Goal: Information Seeking & Learning: Learn about a topic

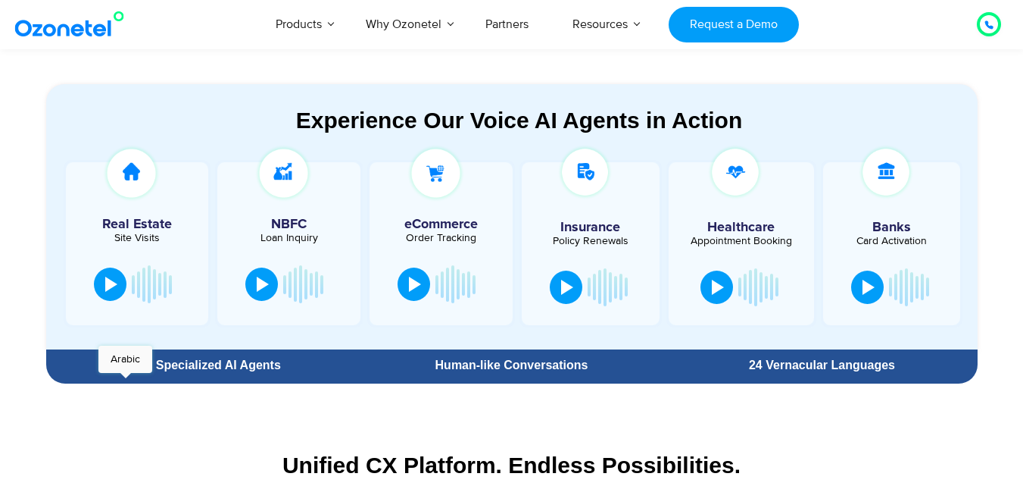
scroll to position [833, 0]
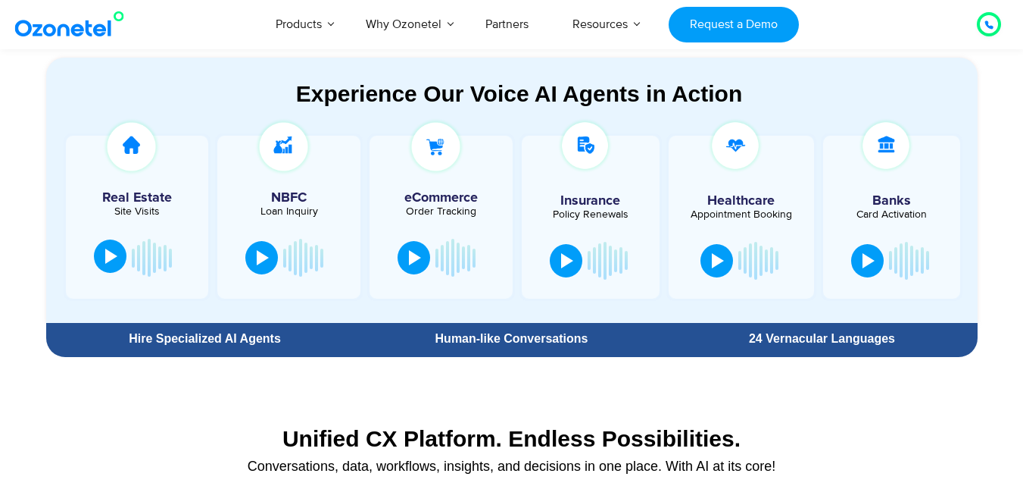
click at [105, 261] on div at bounding box center [111, 255] width 12 height 15
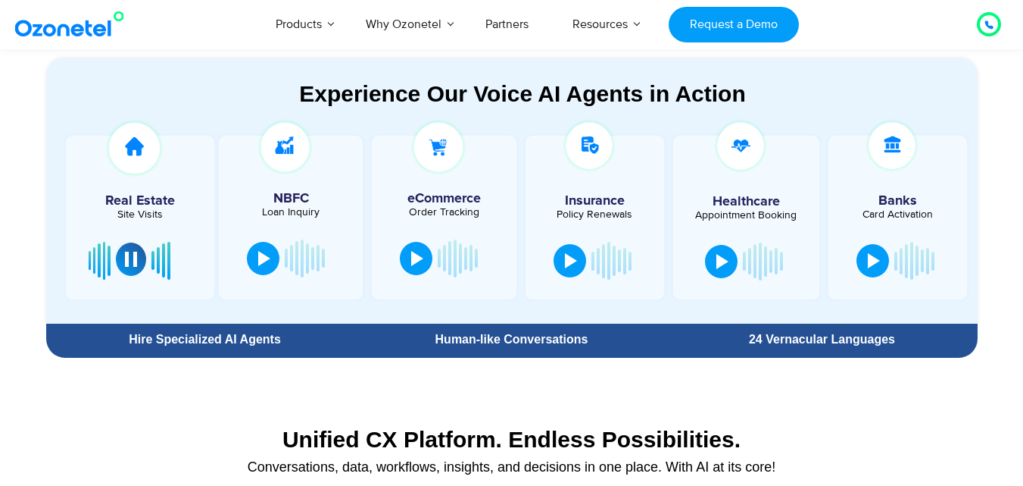
click at [133, 266] on div at bounding box center [131, 259] width 12 height 15
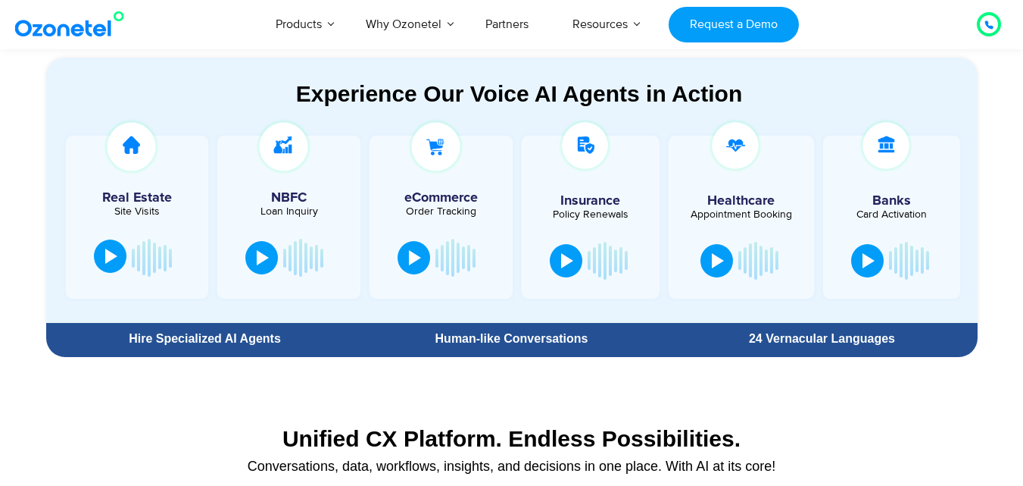
drag, startPoint x: 129, startPoint y: 205, endPoint x: 80, endPoint y: 214, distance: 49.3
drag, startPoint x: 80, startPoint y: 214, endPoint x: 33, endPoint y: 198, distance: 49.8
drag, startPoint x: 33, startPoint y: 198, endPoint x: 10, endPoint y: 140, distance: 62.2
click at [10, 140] on section "Experience Our Voice AI Agents in Action Real Estate Site Visits NBFC Loan Inqu…" at bounding box center [511, 187] width 1023 height 351
click at [119, 209] on div "Site Visits" at bounding box center [137, 211] width 128 height 11
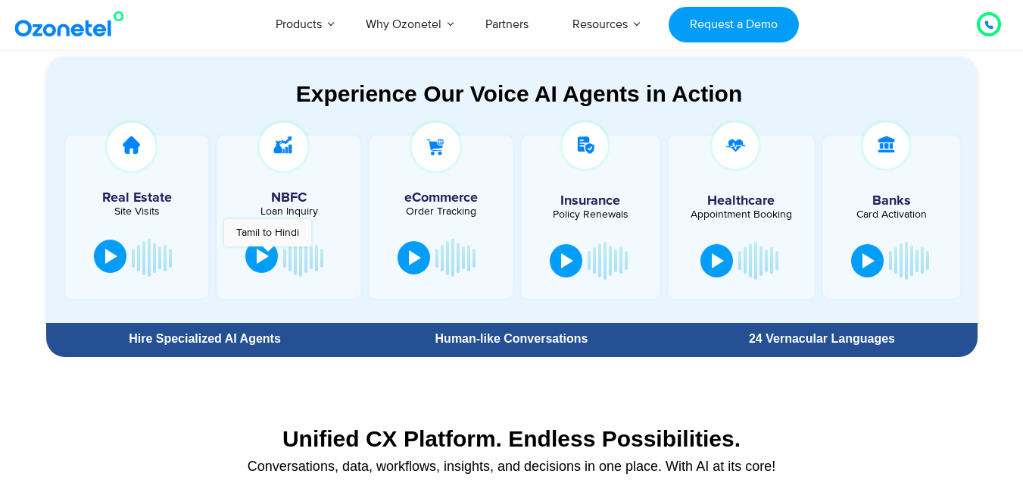
click at [267, 254] on div at bounding box center [263, 255] width 12 height 15
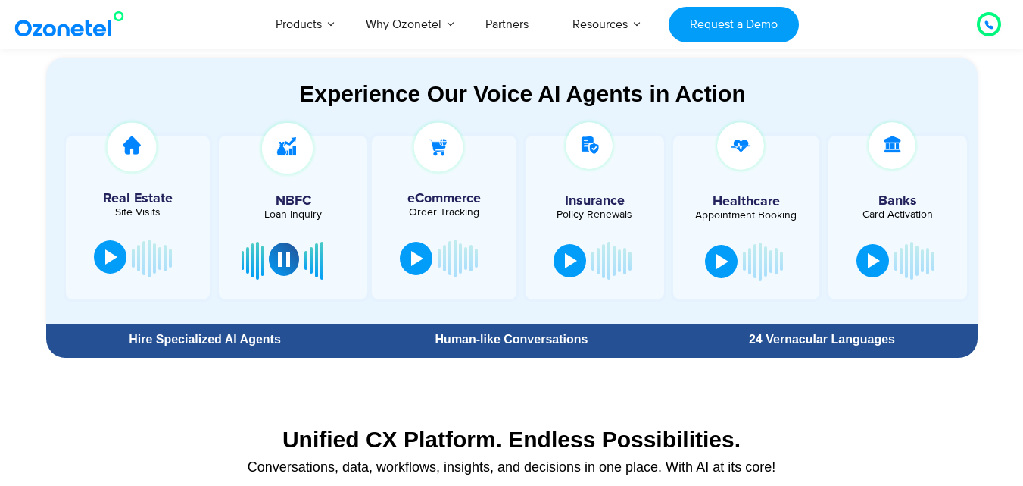
click at [286, 263] on div at bounding box center [284, 259] width 12 height 15
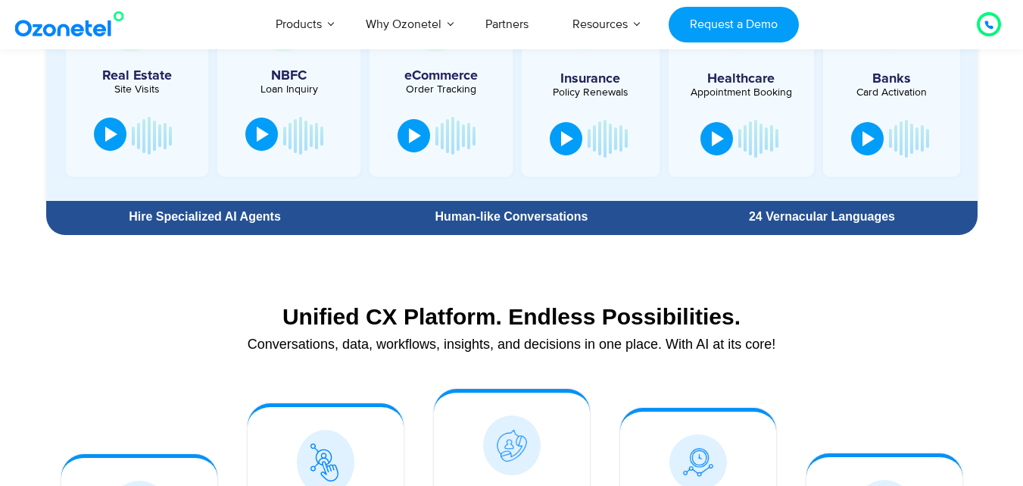
scroll to position [985, 0]
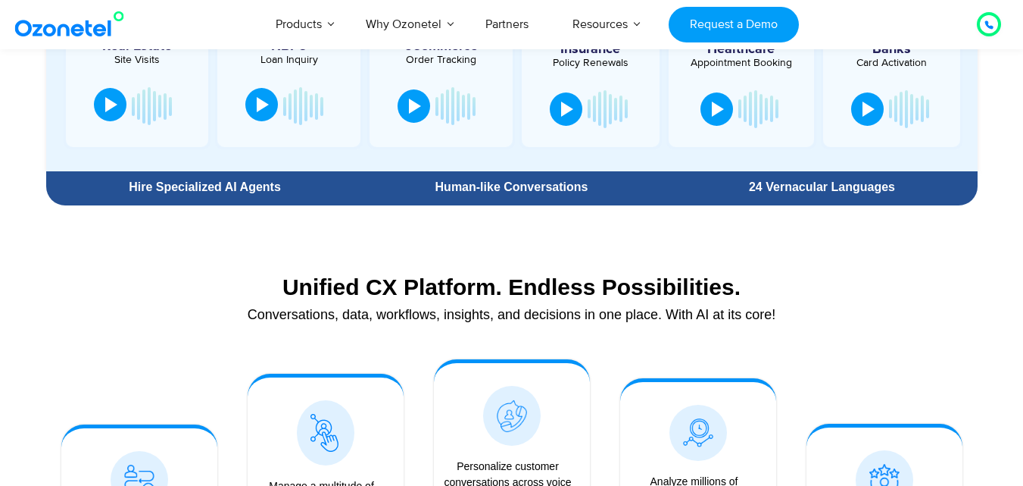
click at [447, 181] on div "Human-like Conversations" at bounding box center [511, 187] width 295 height 12
click at [796, 188] on div "24 Vernacular Languages" at bounding box center [821, 187] width 295 height 12
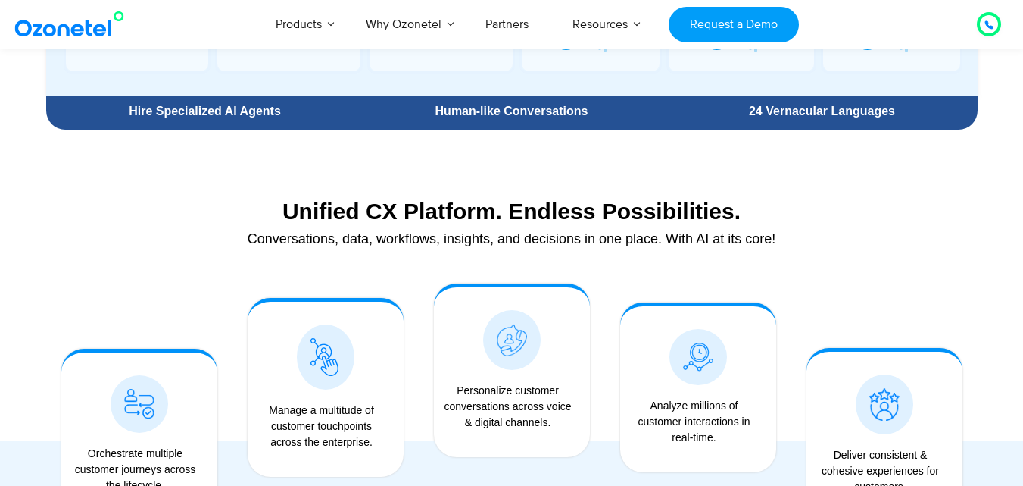
scroll to position [1136, 0]
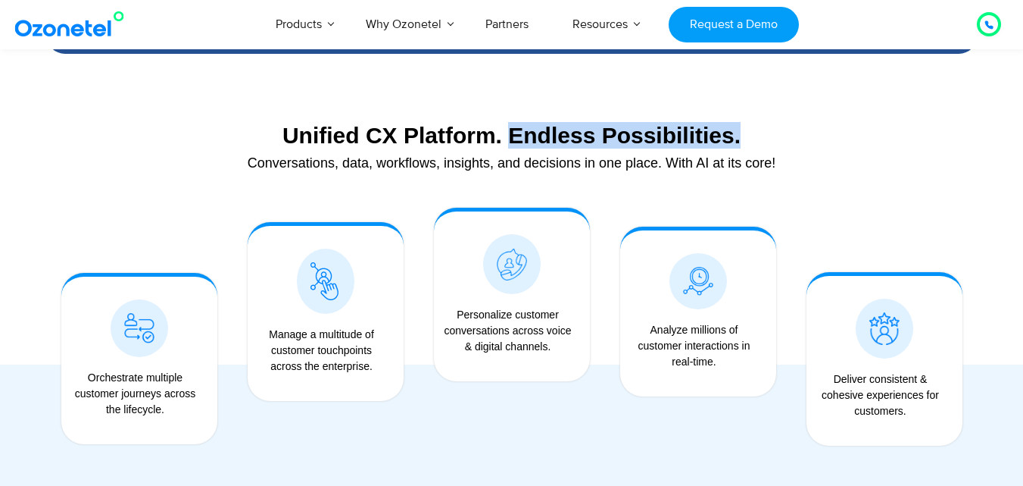
drag, startPoint x: 508, startPoint y: 133, endPoint x: 740, endPoint y: 133, distance: 232.6
click at [740, 133] on div "Unified CX Platform. Endless Possibilities." at bounding box center [512, 135] width 917 height 27
copy div "Endless Possibilities."
click at [901, 144] on div "Unified CX Platform. Endless Possibilities." at bounding box center [512, 135] width 917 height 27
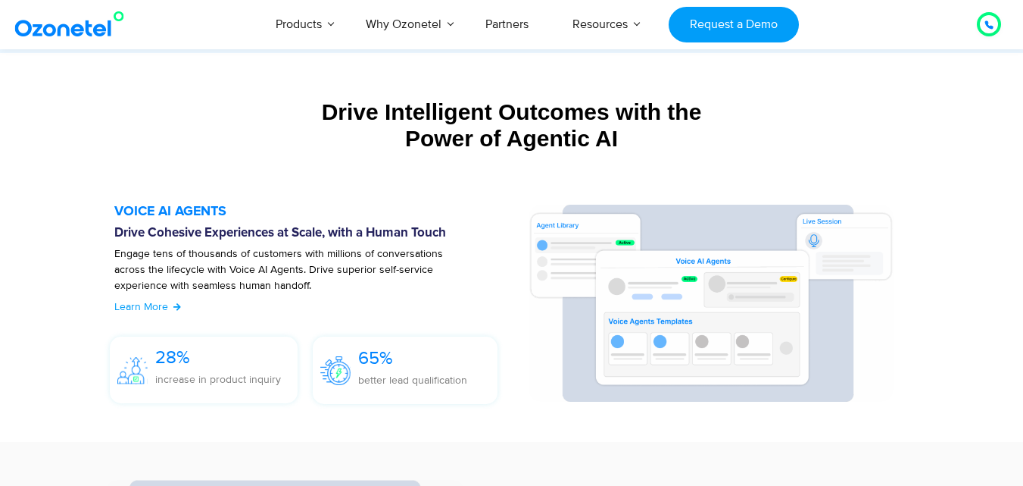
scroll to position [1667, 0]
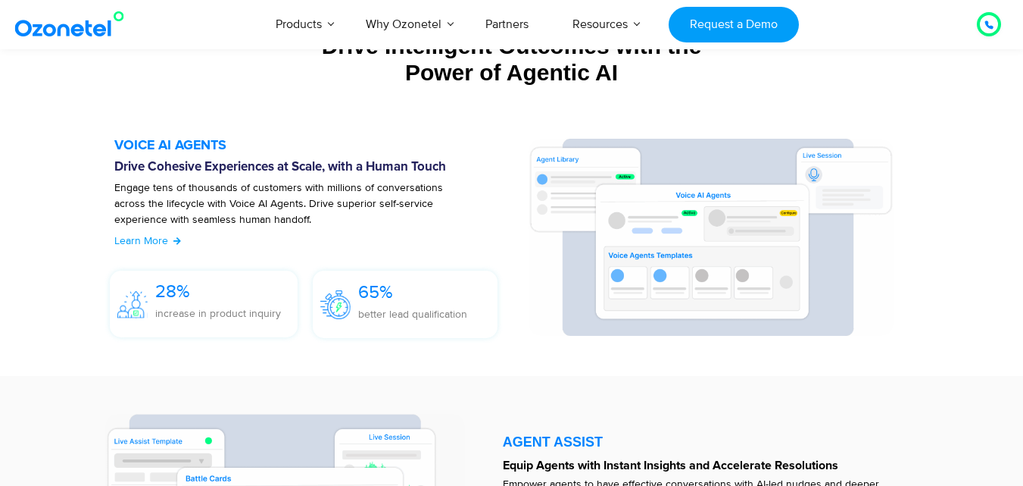
click at [374, 201] on p "Engage tens of thousands of customers with millions of conversations across the…" at bounding box center [294, 212] width 361 height 64
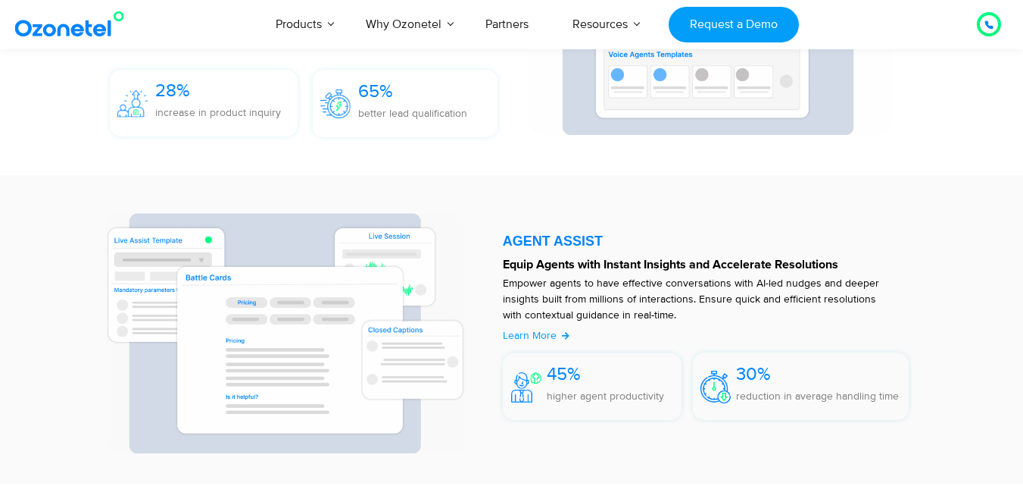
scroll to position [1894, 0]
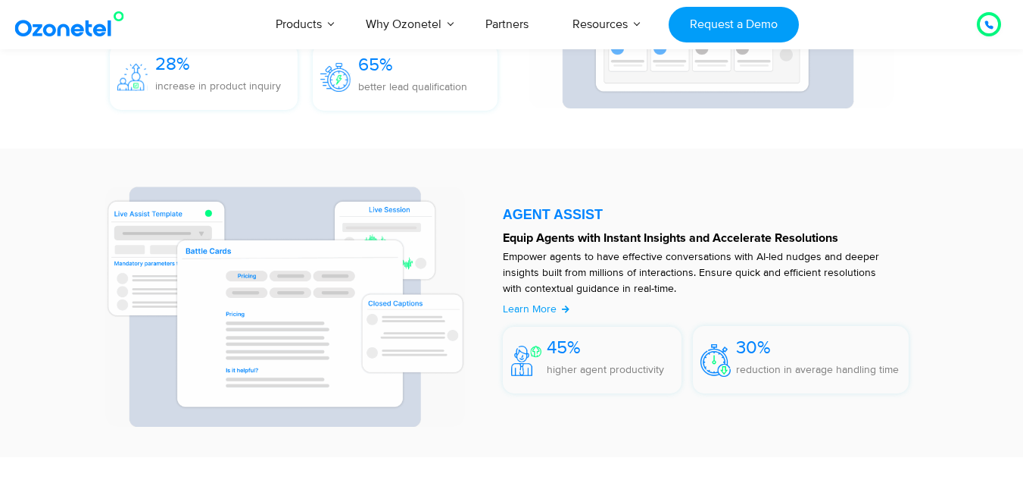
click at [679, 258] on p "Empower agents to have effective conversations with AI-led nudges and deeper in…" at bounding box center [699, 272] width 392 height 48
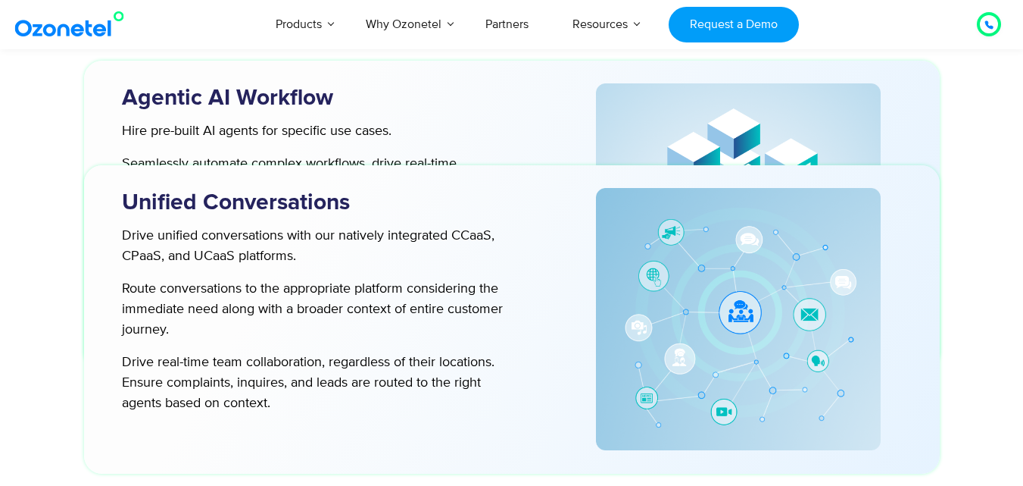
scroll to position [4166, 0]
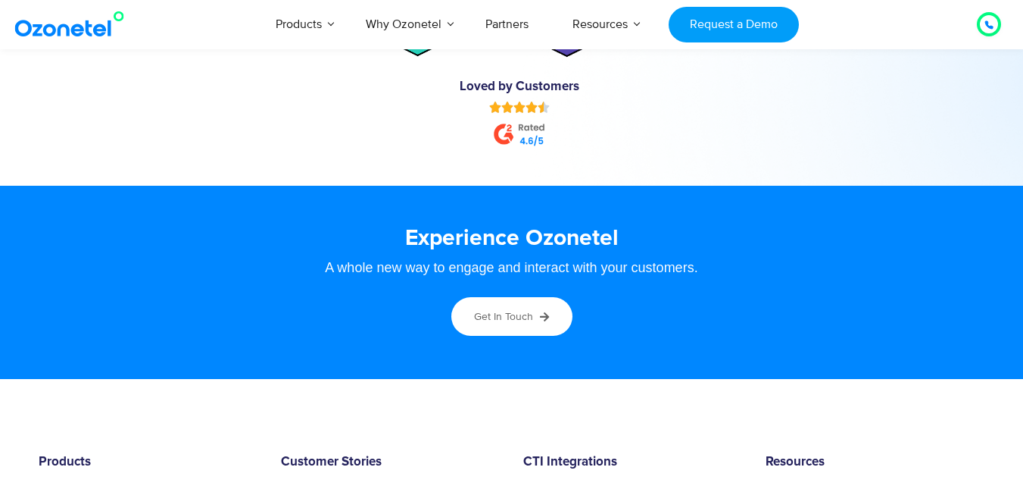
scroll to position [7815, 0]
